Goal: Check status: Check status

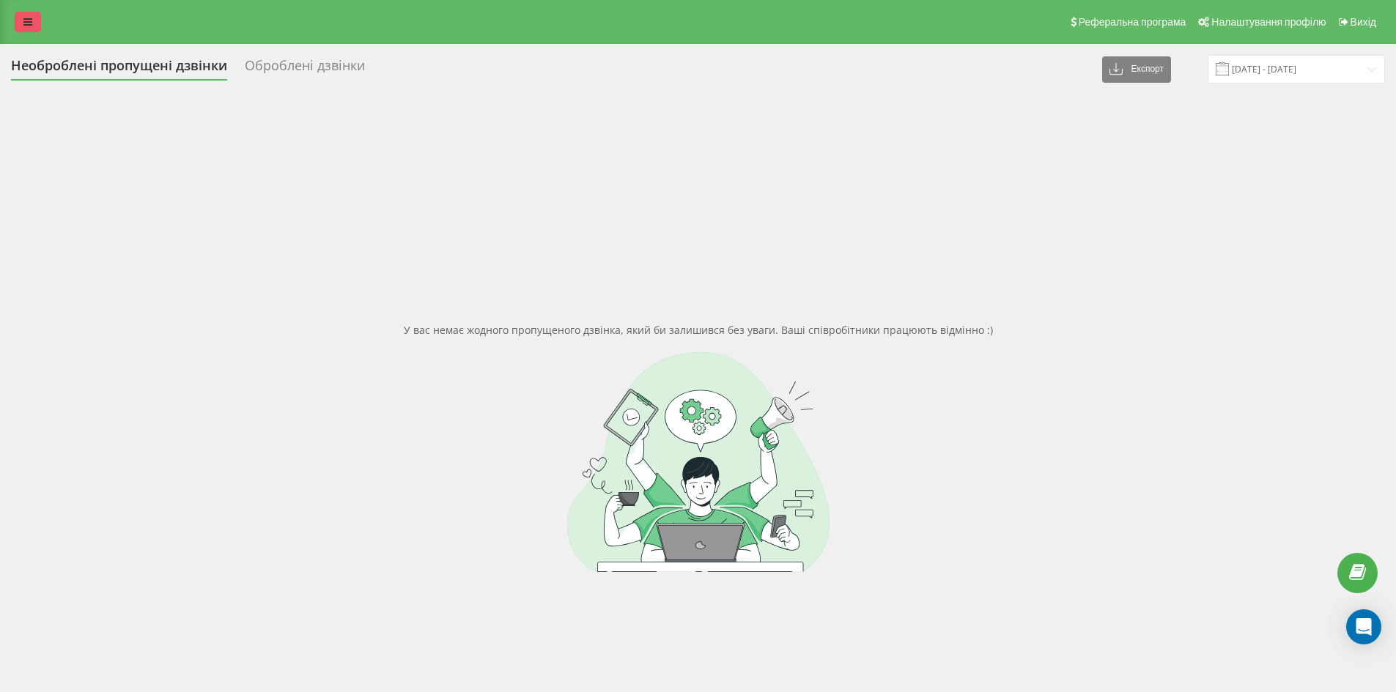
click at [37, 27] on link at bounding box center [28, 22] width 26 height 21
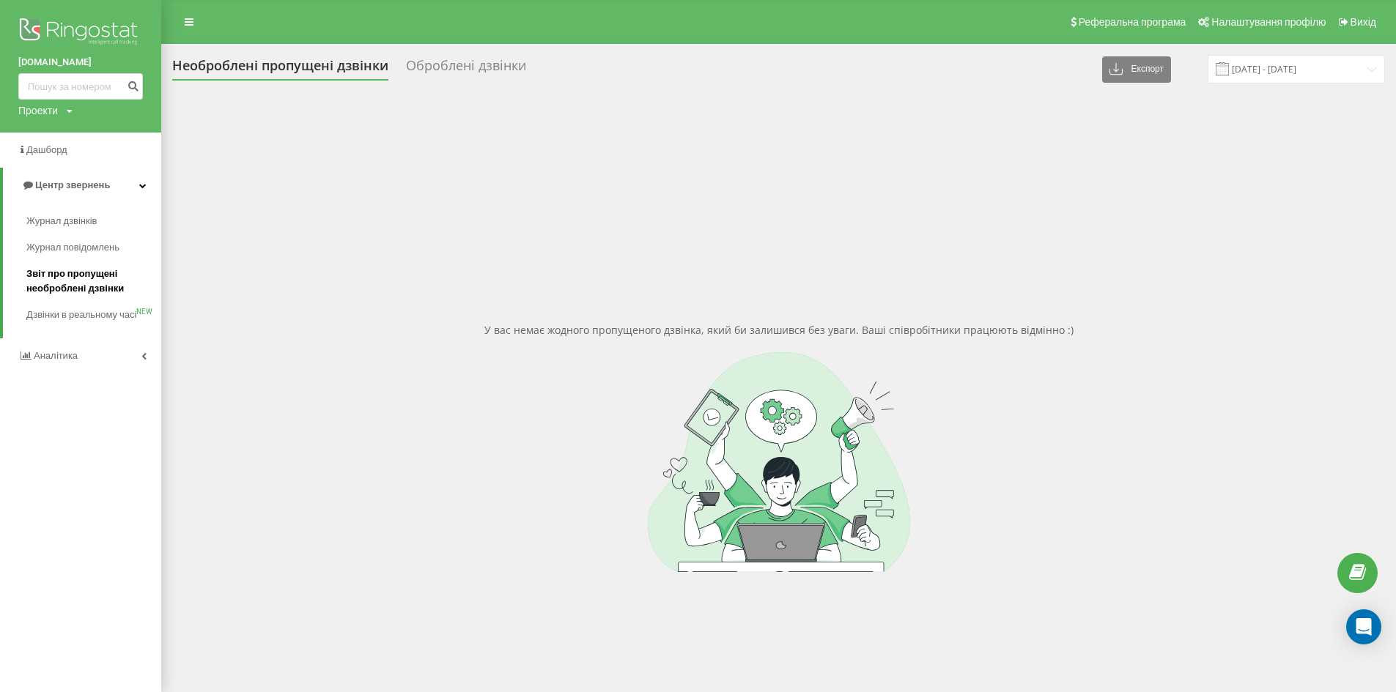
click at [40, 276] on span "Звіт про пропущені необроблені дзвінки" at bounding box center [89, 281] width 127 height 29
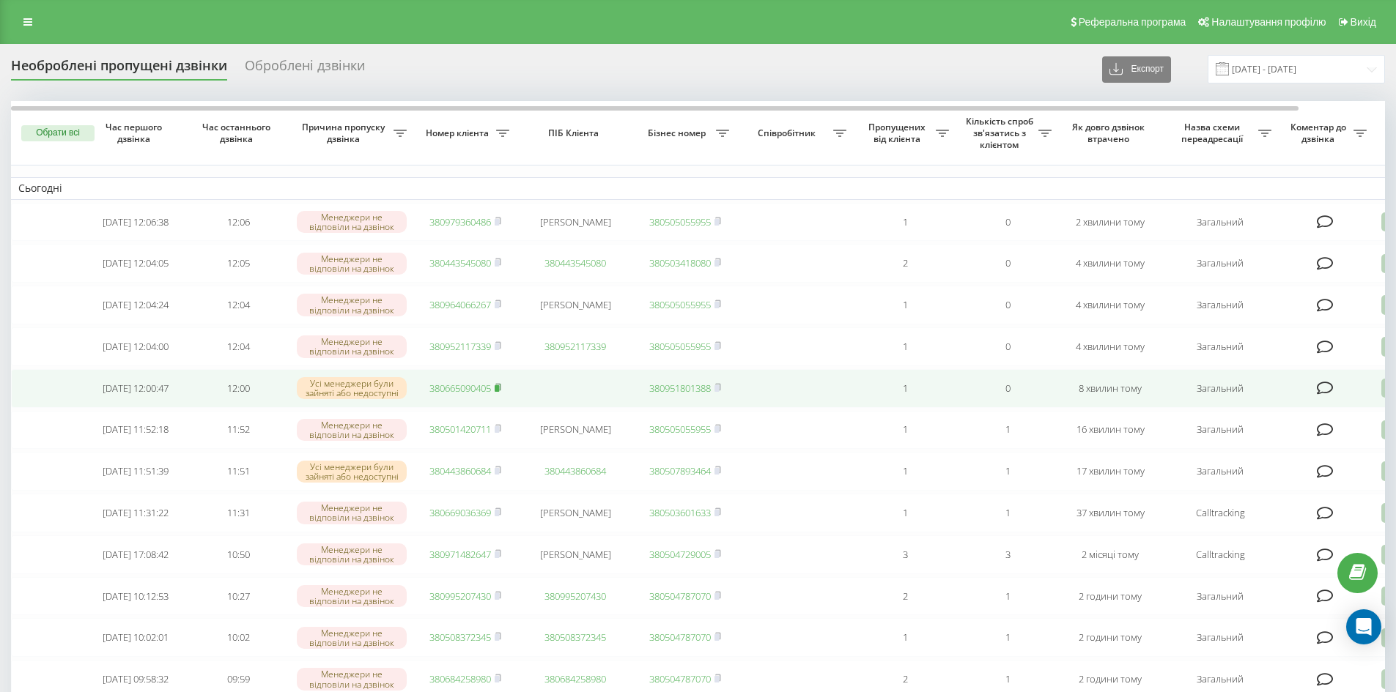
click at [499, 390] on icon at bounding box center [497, 387] width 5 height 7
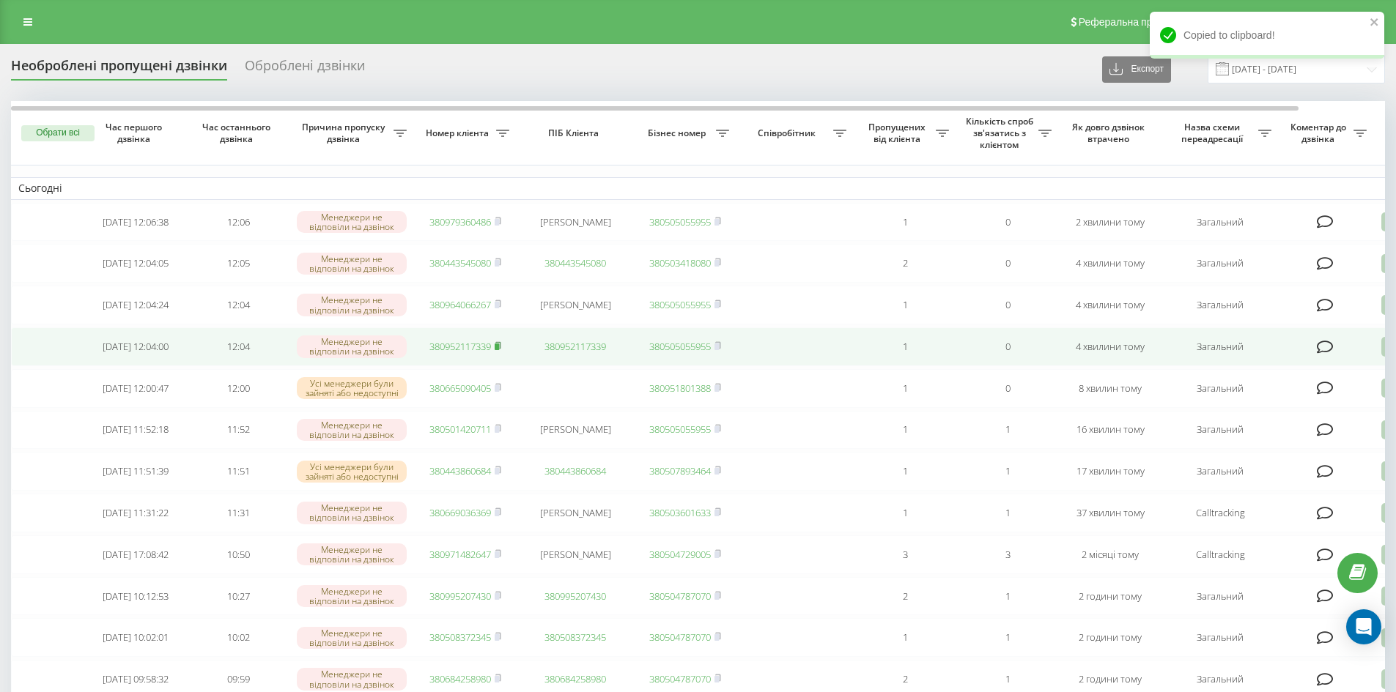
click at [499, 350] on rect at bounding box center [497, 347] width 4 height 7
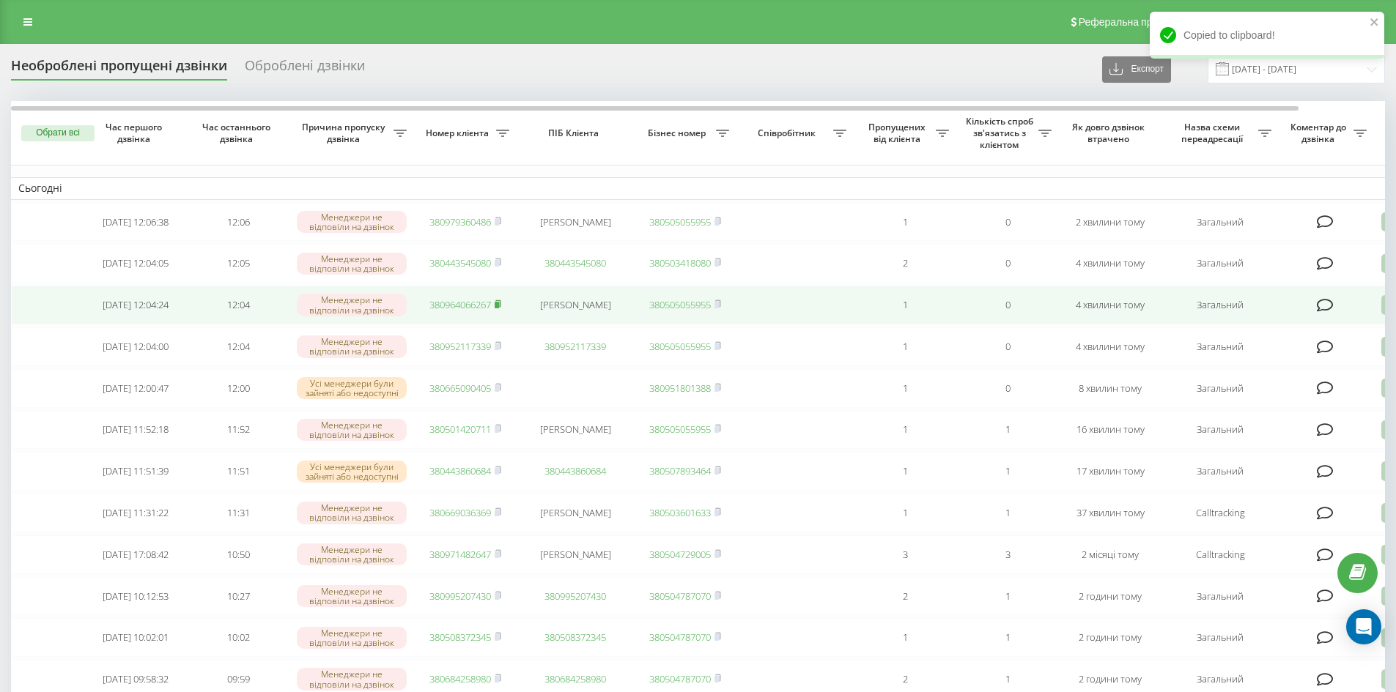
click at [501, 308] on icon at bounding box center [498, 304] width 7 height 9
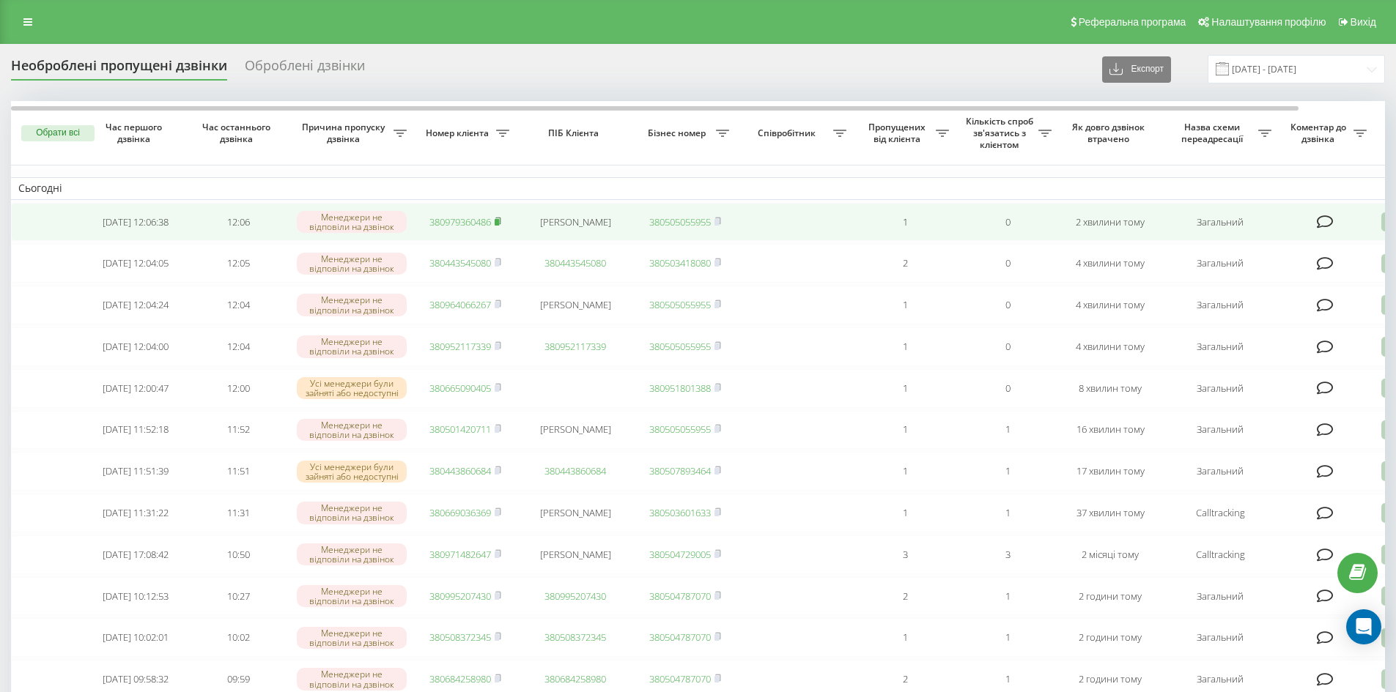
click at [499, 226] on rect at bounding box center [497, 222] width 4 height 7
